Goal: Check status: Check status

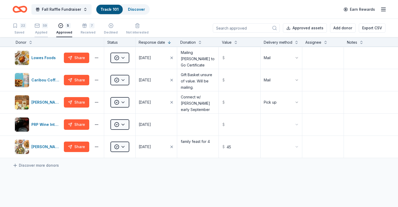
drag, startPoint x: 0, startPoint y: 0, endPoint x: 48, endPoint y: 32, distance: 57.7
click at [48, 31] on div "Applied" at bounding box center [41, 32] width 13 height 4
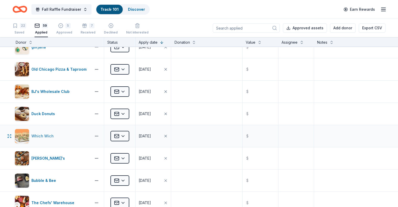
scroll to position [105, 0]
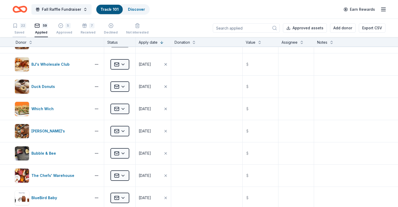
click at [26, 27] on div "22" at bounding box center [23, 25] width 6 height 5
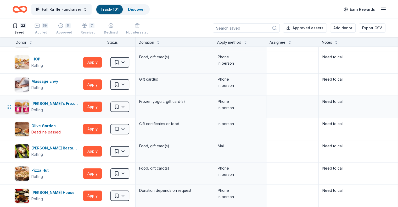
scroll to position [288, 0]
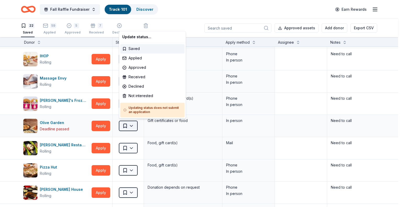
click at [126, 124] on html "Fall Raffle Fundraiser Track · 101 Discover Earn Rewards 22 Saved 59 Applied 5 …" at bounding box center [201, 103] width 402 height 207
click at [133, 67] on div "Approved" at bounding box center [152, 67] width 64 height 9
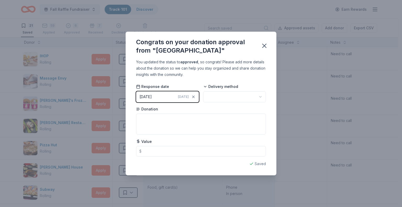
click at [225, 96] on html "Fall Raffle Fundraiser Track · 101 Discover Earn Rewards 21 Saved 59 Applied 6 …" at bounding box center [201, 103] width 402 height 207
click at [208, 121] on textarea at bounding box center [201, 124] width 130 height 21
click at [264, 46] on icon "button" at bounding box center [265, 46] width 4 height 4
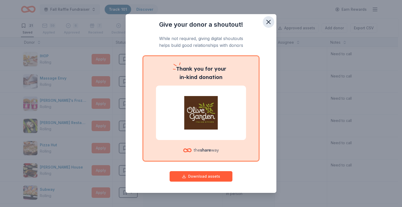
click at [266, 22] on icon "button" at bounding box center [268, 21] width 7 height 7
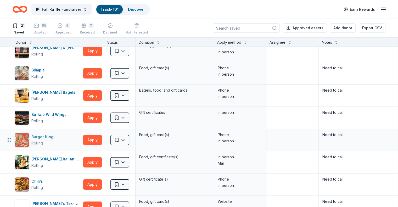
scroll to position [0, 0]
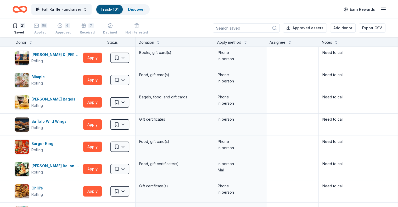
click at [71, 29] on div "6 Approved" at bounding box center [64, 26] width 16 height 12
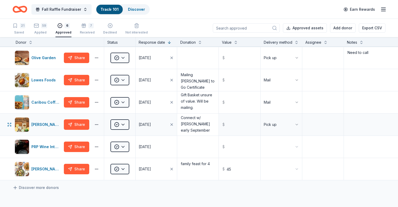
scroll to position [2, 0]
